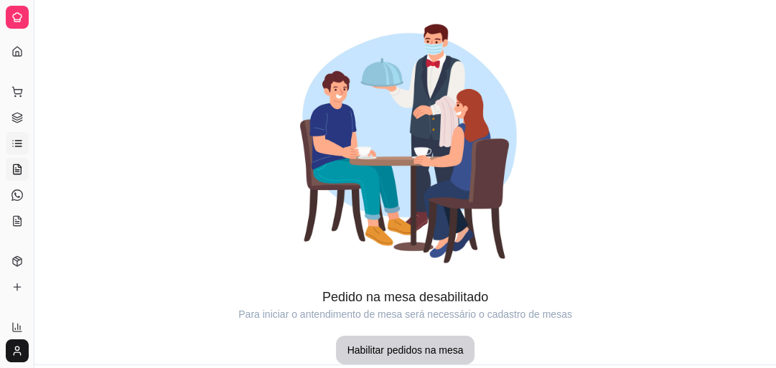
click at [16, 145] on icon at bounding box center [16, 143] width 11 height 11
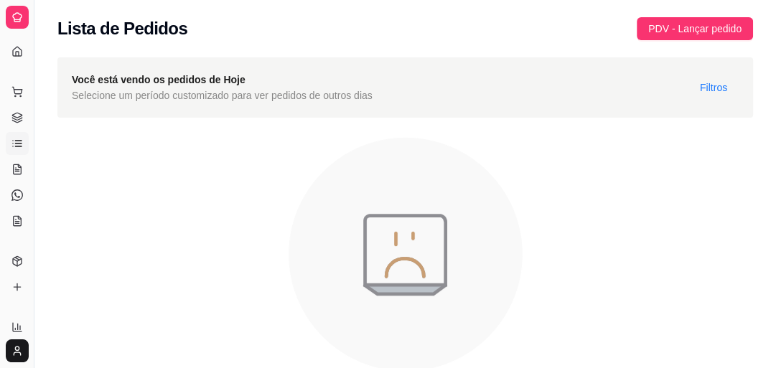
click at [20, 11] on icon at bounding box center [16, 16] width 11 height 11
